Goal: Task Accomplishment & Management: Complete application form

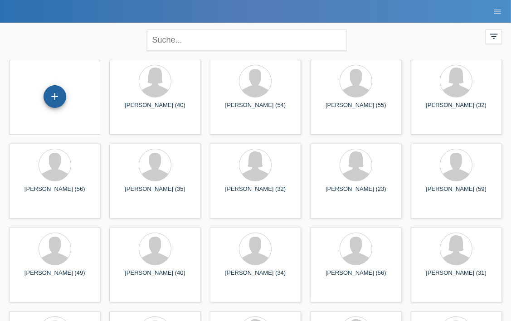
click at [50, 93] on div "+" at bounding box center [55, 96] width 23 height 23
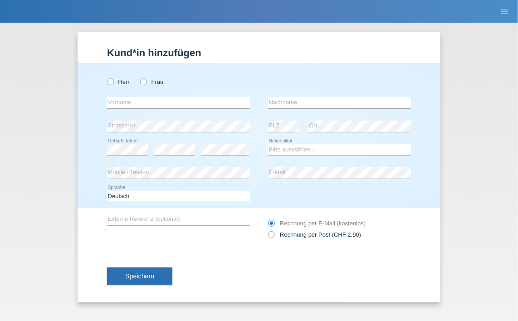
click at [25, 109] on div "Kund*in hinzufügen Kunde hinzufügen Kundin hinzufügen Herr Frau error Vorname e…" at bounding box center [259, 172] width 518 height 299
click at [463, 73] on div "Kund*in hinzufügen Kunde hinzufügen Kundin hinzufügen Herr Frau error Vorname e…" at bounding box center [259, 172] width 518 height 299
click at [149, 270] on button "Speichern" at bounding box center [139, 276] width 65 height 17
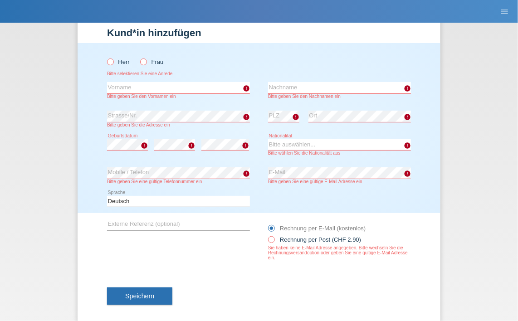
scroll to position [31, 0]
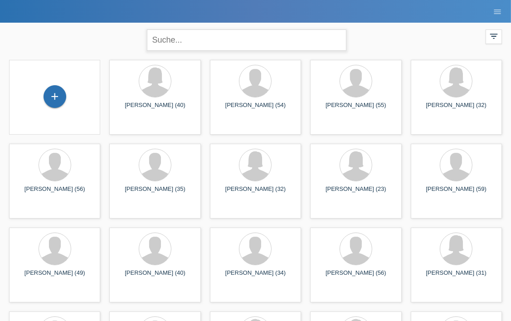
click at [227, 40] on input "text" at bounding box center [247, 39] width 200 height 21
type input "ulrich"
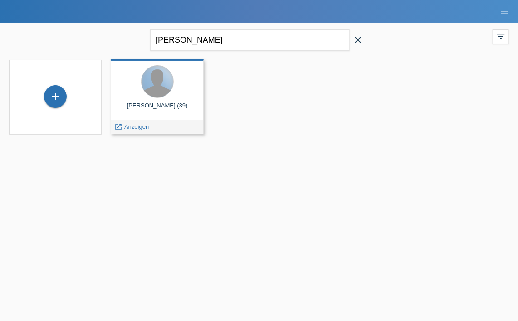
click at [159, 79] on div at bounding box center [158, 82] width 32 height 32
click at [131, 126] on span "Anzeigen" at bounding box center [136, 126] width 25 height 7
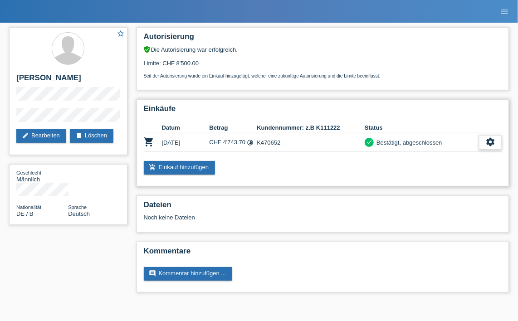
click at [487, 145] on icon "settings" at bounding box center [491, 142] width 10 height 10
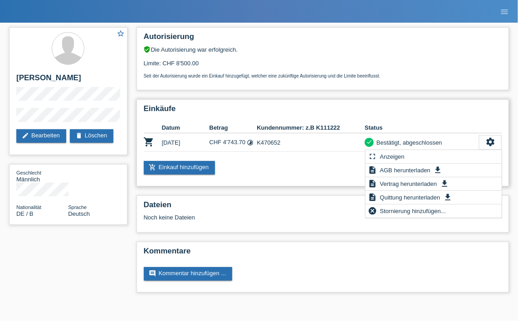
click at [283, 174] on div "Einkäufe Datum Betrag Kundennummer: z.B K111222 Status shopping_cart 10.10.2025…" at bounding box center [323, 142] width 373 height 87
click at [355, 73] on div "Seit der Autorisierung wurde ein Einkauf hinzugefügt, welcher eine zukünftige A…" at bounding box center [323, 73] width 359 height 12
